Goal: Task Accomplishment & Management: Use online tool/utility

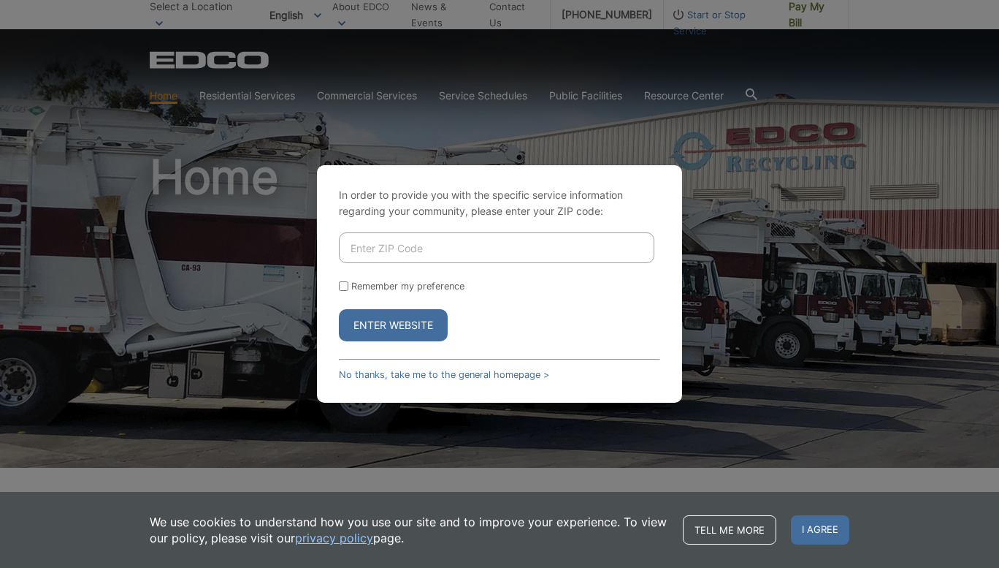
click at [430, 251] on input "Enter ZIP Code" at bounding box center [497, 247] width 316 height 31
type input "92113"
click at [339, 309] on button "Enter Website" at bounding box center [393, 325] width 109 height 32
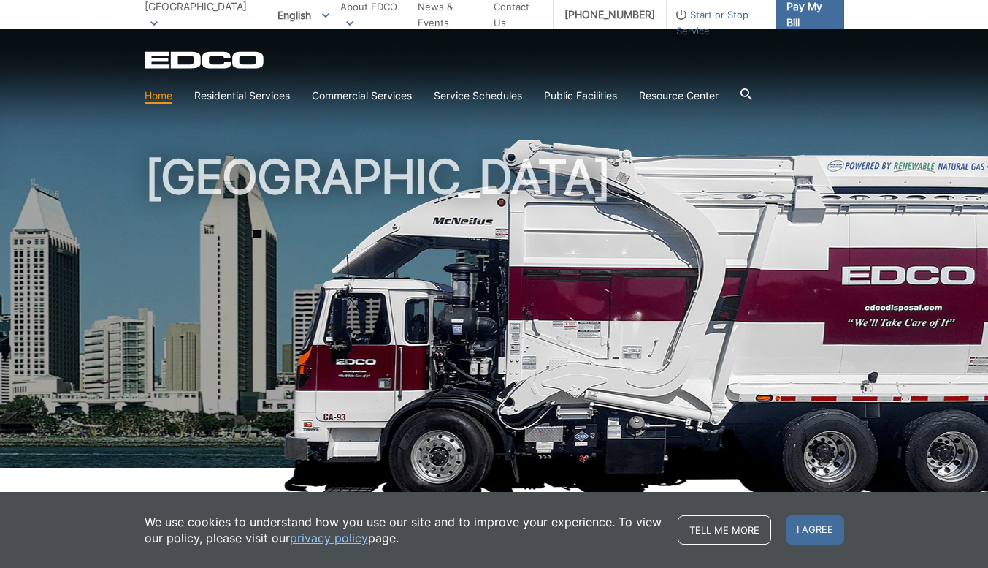
click at [805, 11] on span "Pay My Bill" at bounding box center [810, 15] width 46 height 32
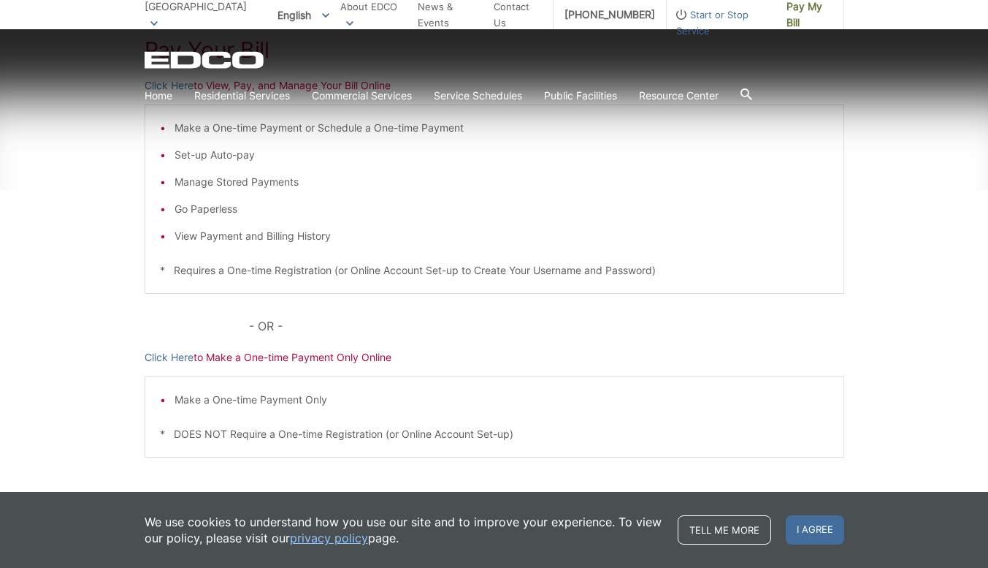
scroll to position [316, 0]
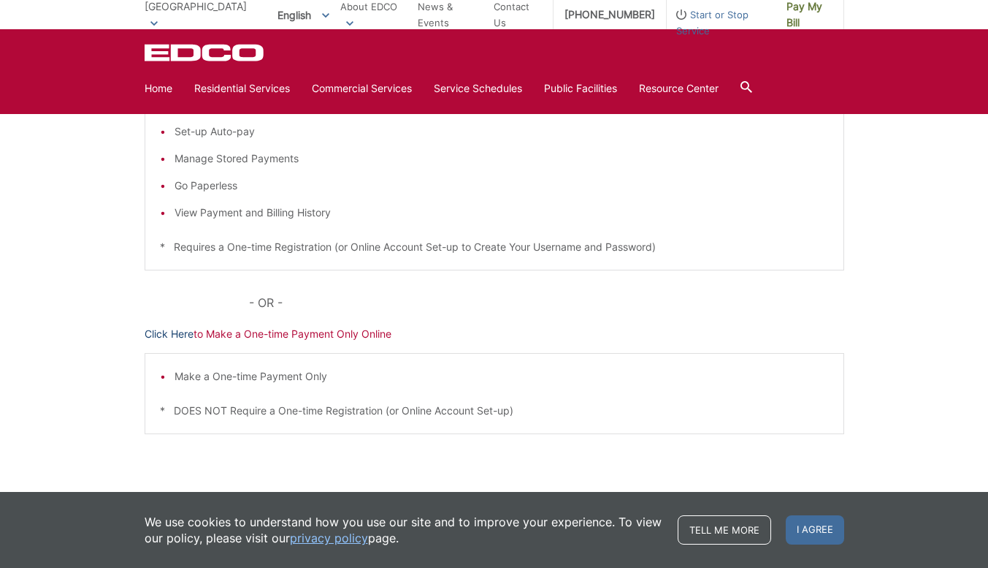
click at [172, 336] on link "Click Here" at bounding box center [169, 334] width 49 height 16
